Goal: Information Seeking & Learning: Learn about a topic

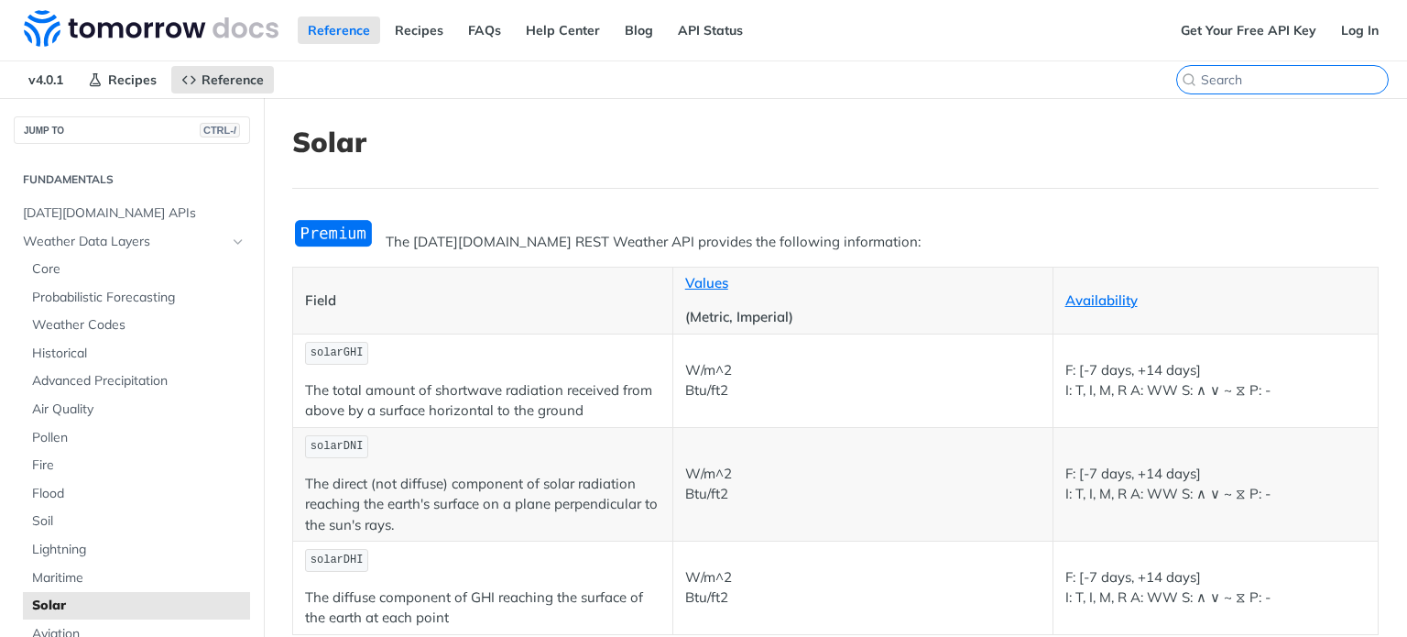
click at [1264, 79] on input "CTRL-K" at bounding box center [1294, 79] width 187 height 16
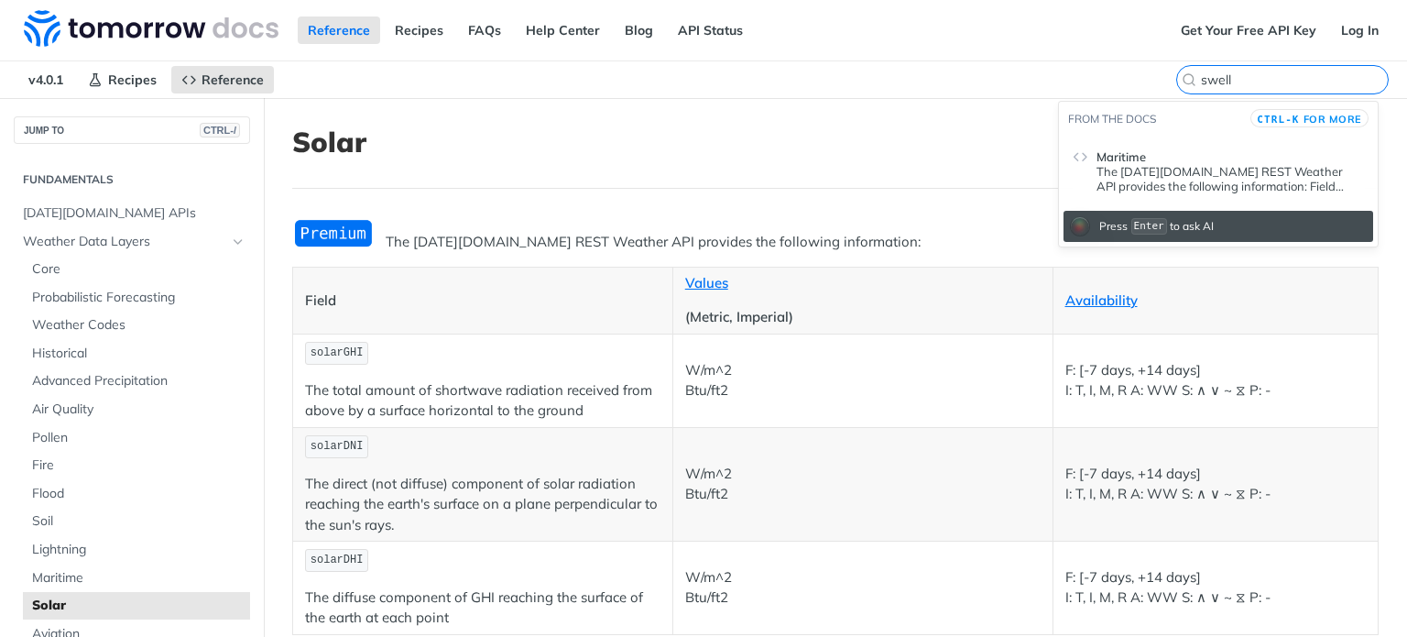
type input "swell"
click at [1133, 169] on p "The Tomorrow.io REST Weather API provides the following information: Field Valu…" at bounding box center [1229, 178] width 267 height 29
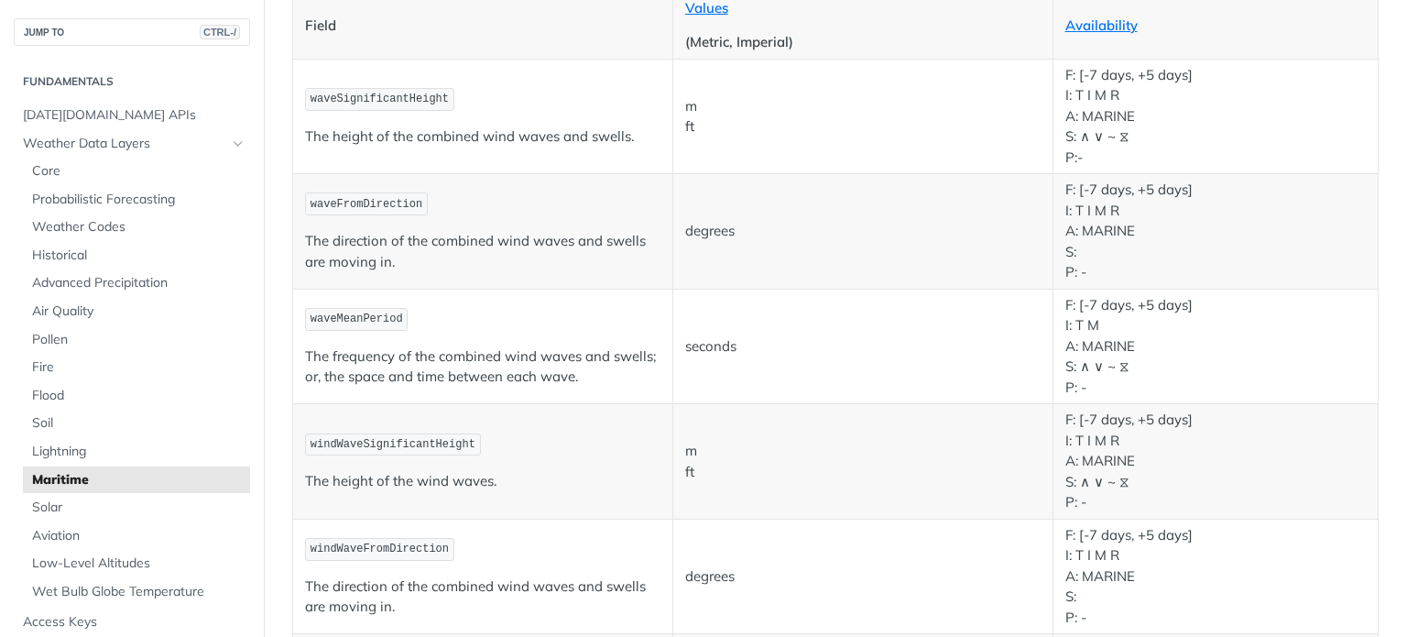
scroll to position [183, 0]
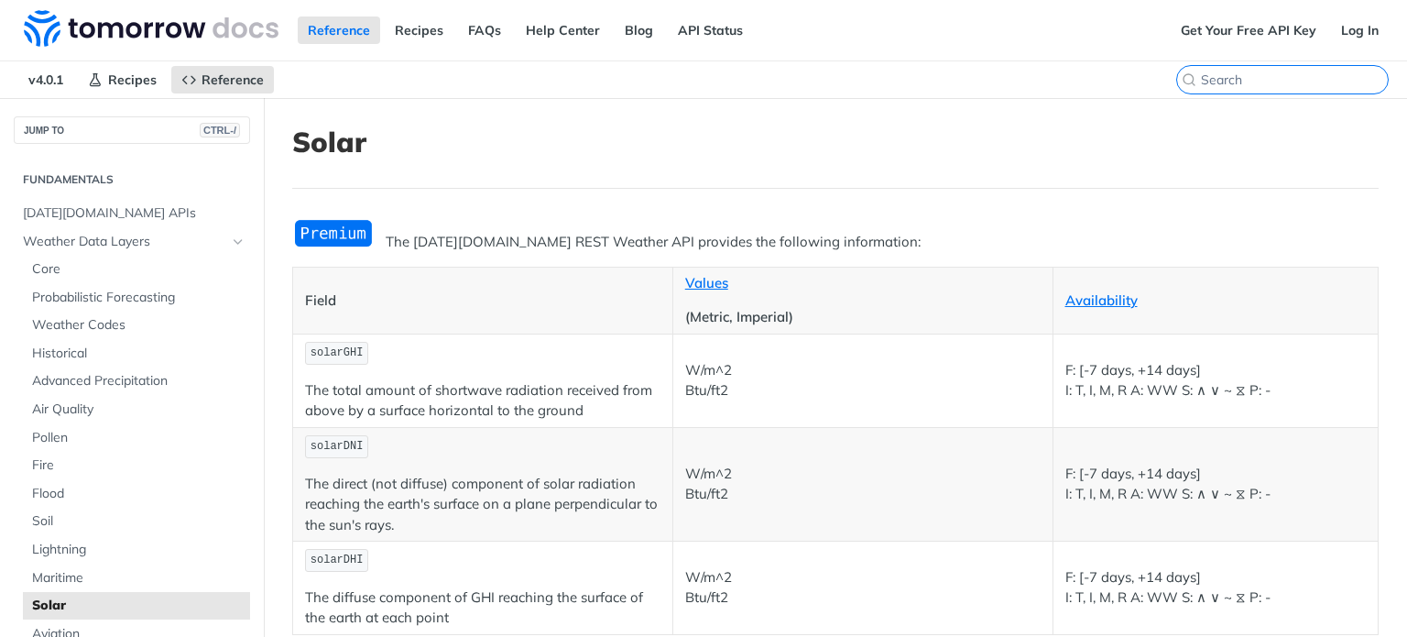
click at [1271, 83] on input "CTRL-K" at bounding box center [1294, 79] width 187 height 16
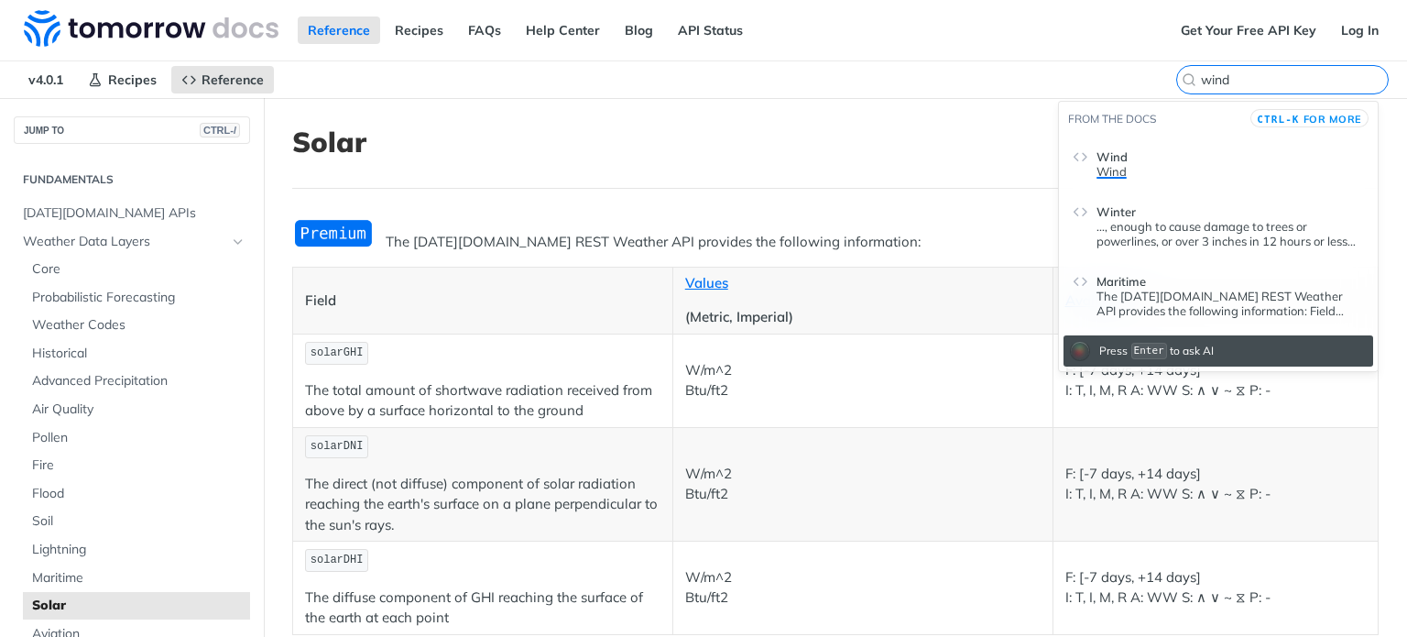
type input "wind"
click at [1128, 160] on header "Wind" at bounding box center [1229, 153] width 267 height 22
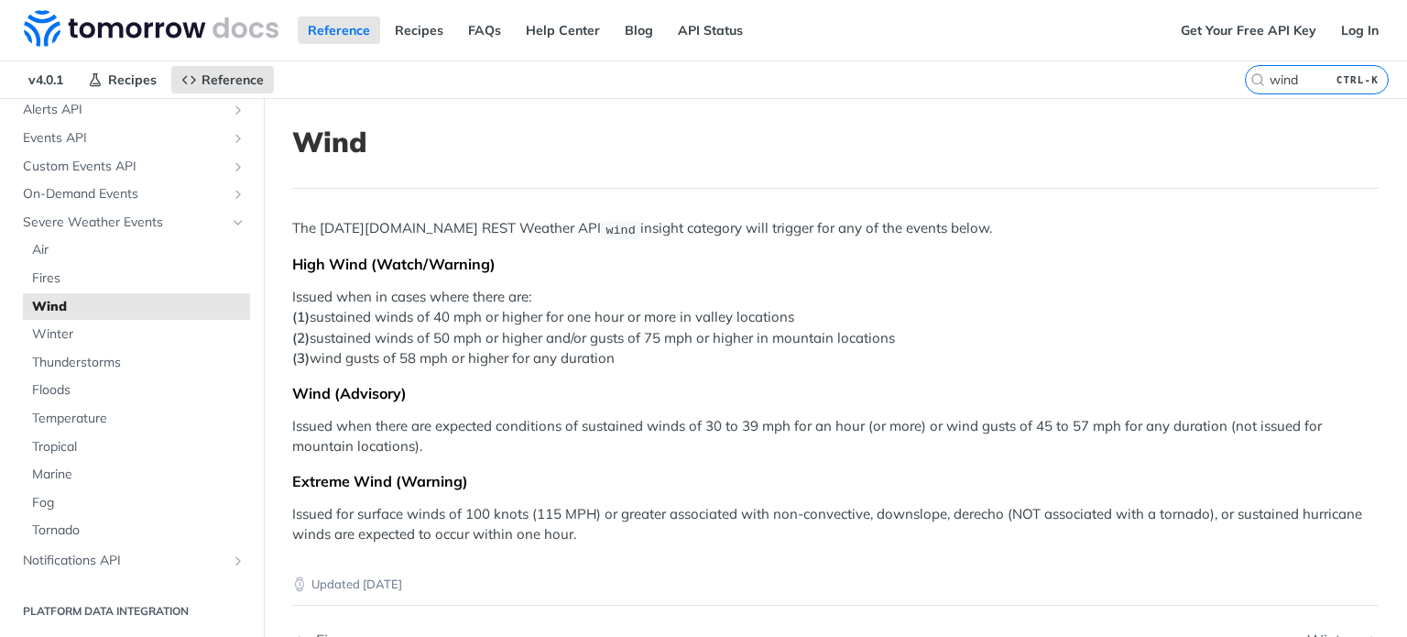
drag, startPoint x: 381, startPoint y: 316, endPoint x: 859, endPoint y: 354, distance: 479.7
click at [859, 354] on p "Issued when in cases where there are: (1) sustained winds of 40 mph or higher f…" at bounding box center [835, 328] width 1086 height 82
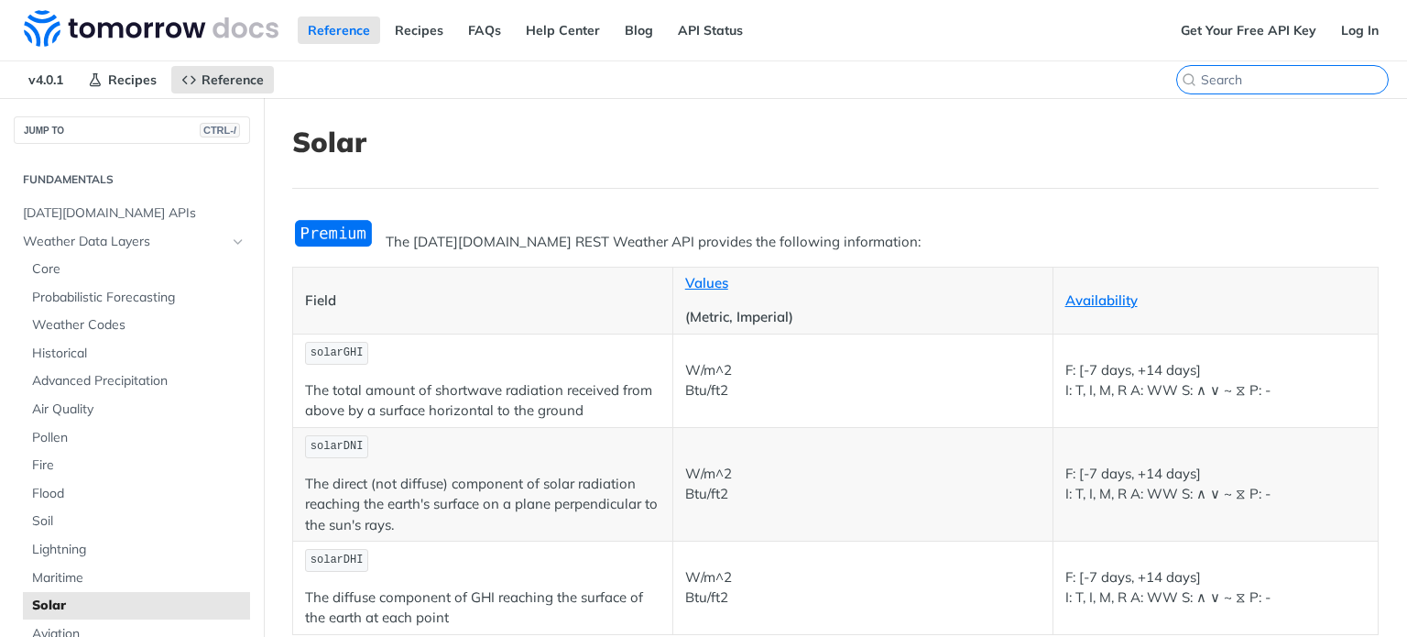
click at [1280, 76] on input "CTRL-K" at bounding box center [1294, 79] width 187 height 16
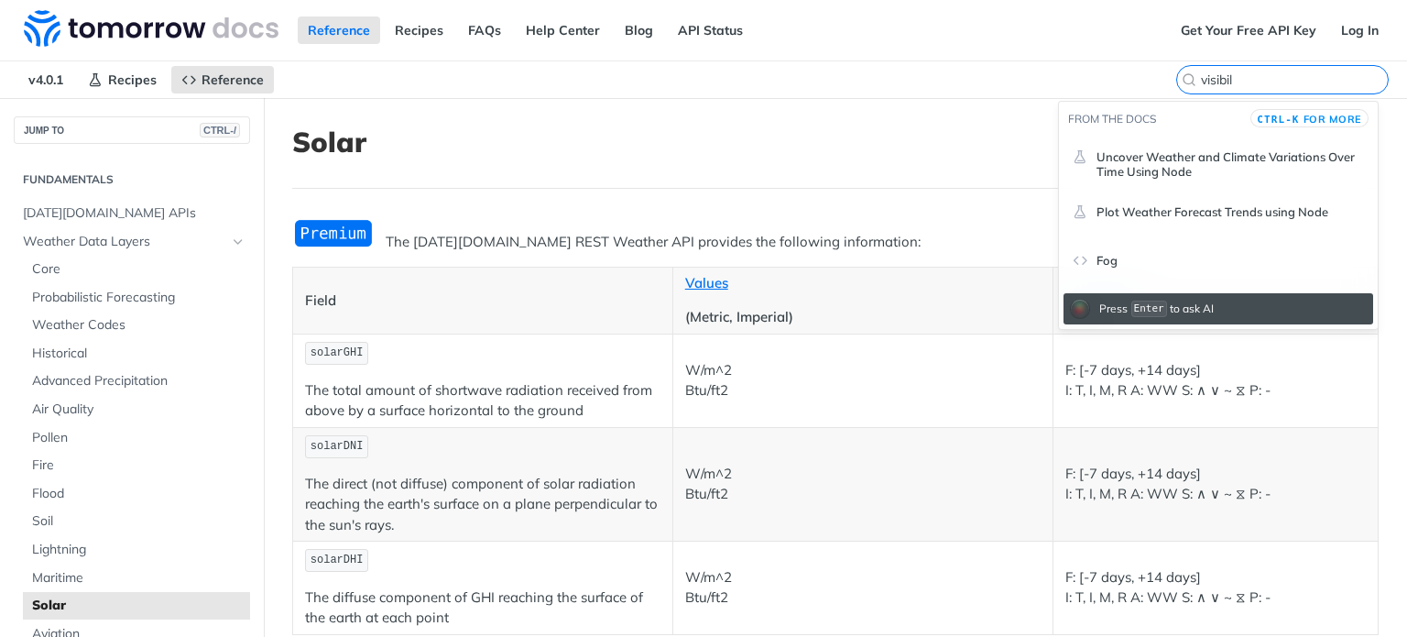
drag, startPoint x: 1242, startPoint y: 77, endPoint x: 1173, endPoint y: 74, distance: 68.8
click at [1176, 74] on label "visibil" at bounding box center [1282, 79] width 213 height 29
click at [1201, 74] on input "visibil" at bounding box center [1294, 79] width 187 height 16
paste input "ity"
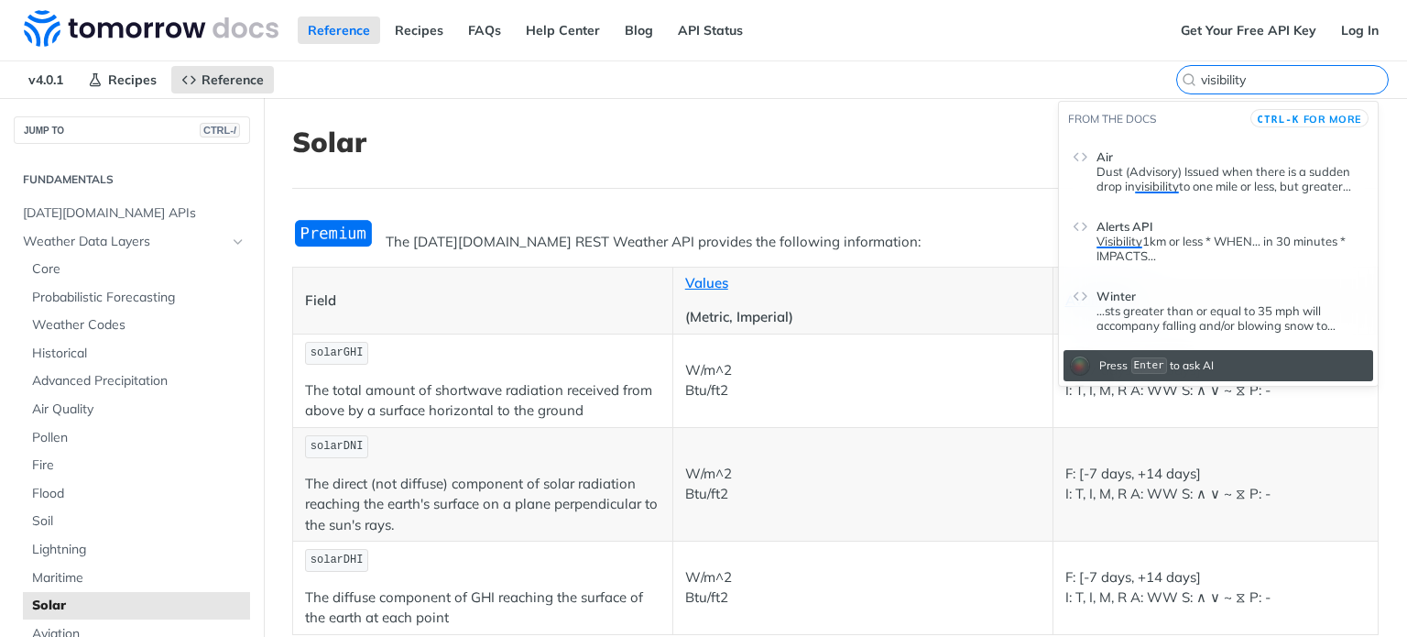
type input "visibility"
